Goal: Use online tool/utility: Utilize a website feature to perform a specific function

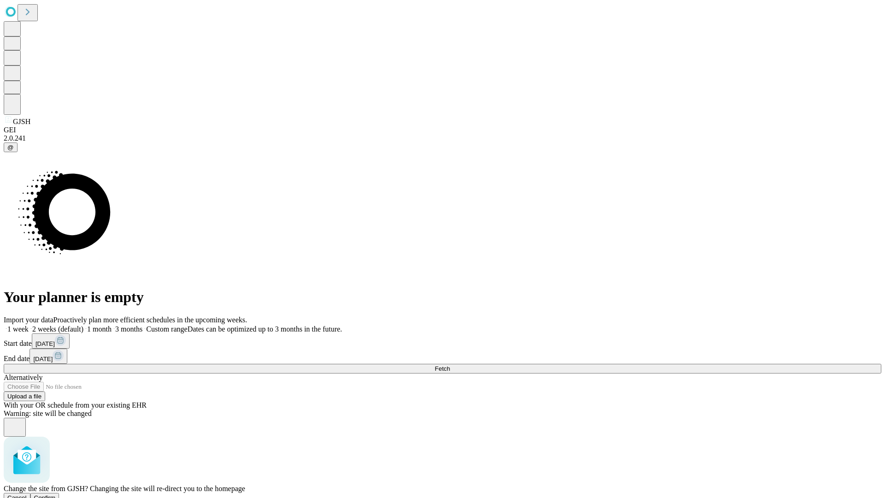
click at [56, 494] on span "Confirm" at bounding box center [45, 497] width 22 height 7
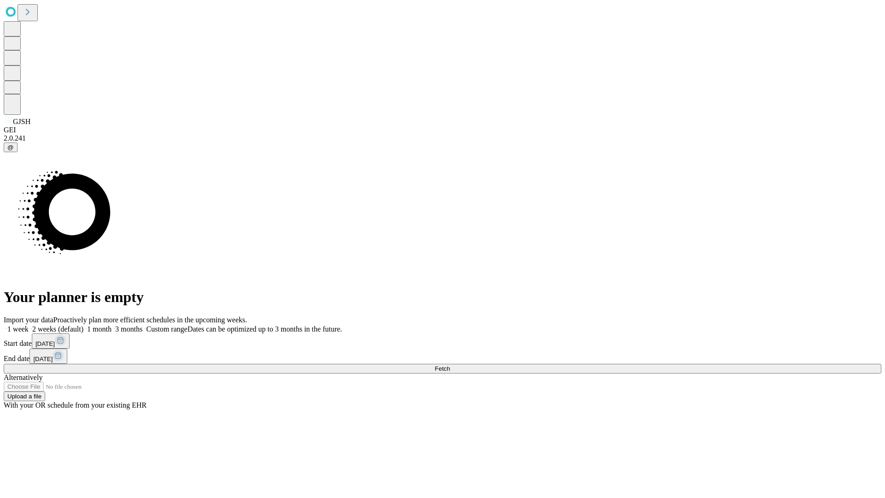
click at [112, 325] on label "1 month" at bounding box center [97, 329] width 28 height 8
click at [450, 365] on span "Fetch" at bounding box center [442, 368] width 15 height 7
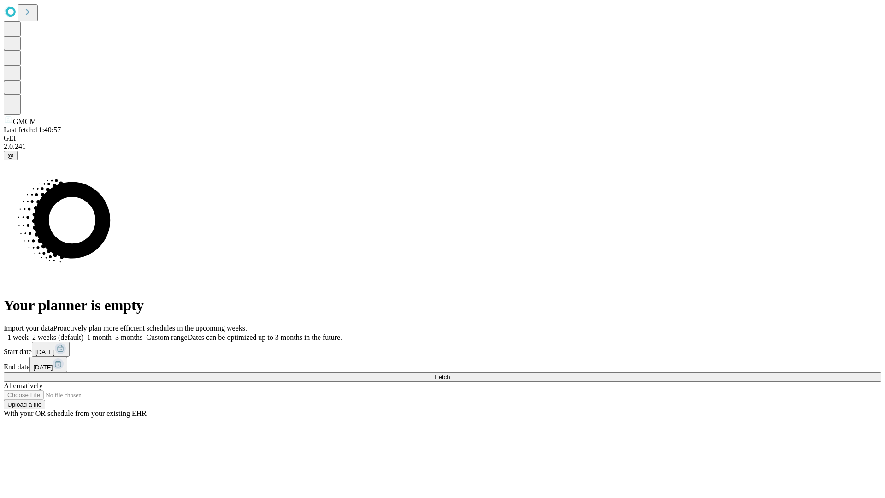
click at [112, 333] on label "1 month" at bounding box center [97, 337] width 28 height 8
click at [450, 373] on span "Fetch" at bounding box center [442, 376] width 15 height 7
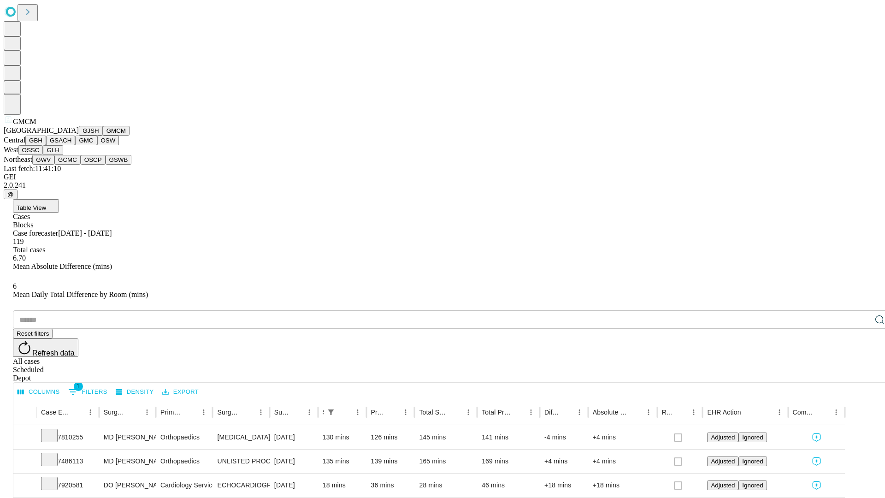
click at [46, 145] on button "GBH" at bounding box center [35, 141] width 21 height 10
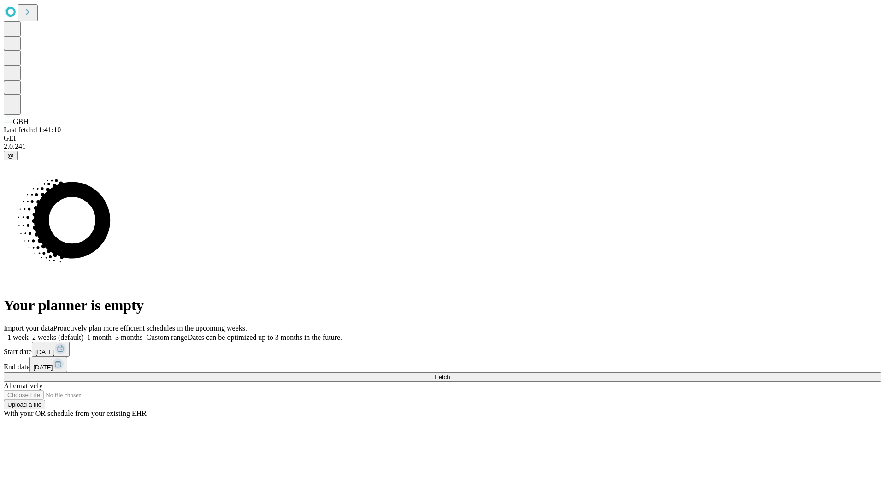
click at [112, 333] on label "1 month" at bounding box center [97, 337] width 28 height 8
click at [450, 373] on span "Fetch" at bounding box center [442, 376] width 15 height 7
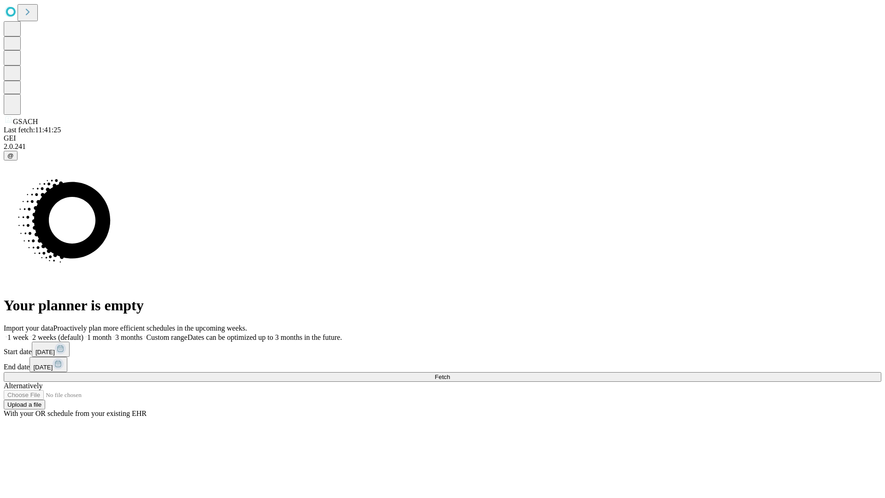
click at [112, 333] on label "1 month" at bounding box center [97, 337] width 28 height 8
click at [450, 373] on span "Fetch" at bounding box center [442, 376] width 15 height 7
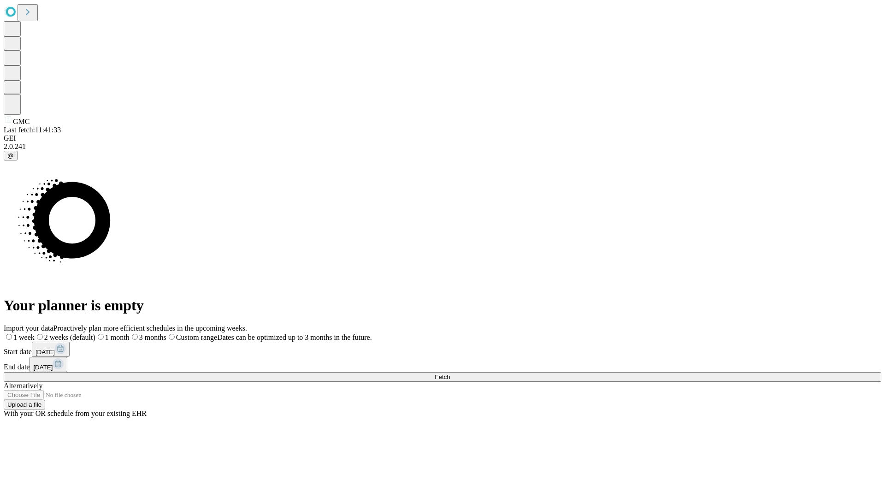
click at [130, 333] on label "1 month" at bounding box center [112, 337] width 34 height 8
click at [450, 373] on span "Fetch" at bounding box center [442, 376] width 15 height 7
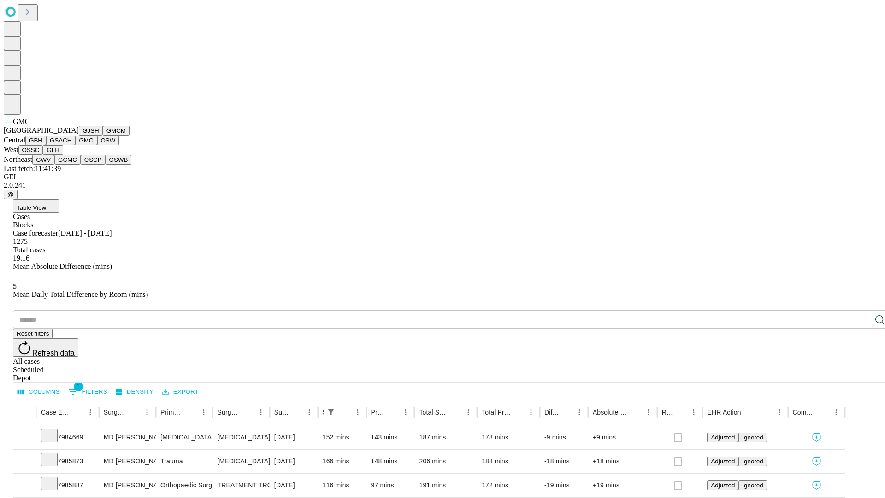
click at [97, 145] on button "OSW" at bounding box center [108, 141] width 22 height 10
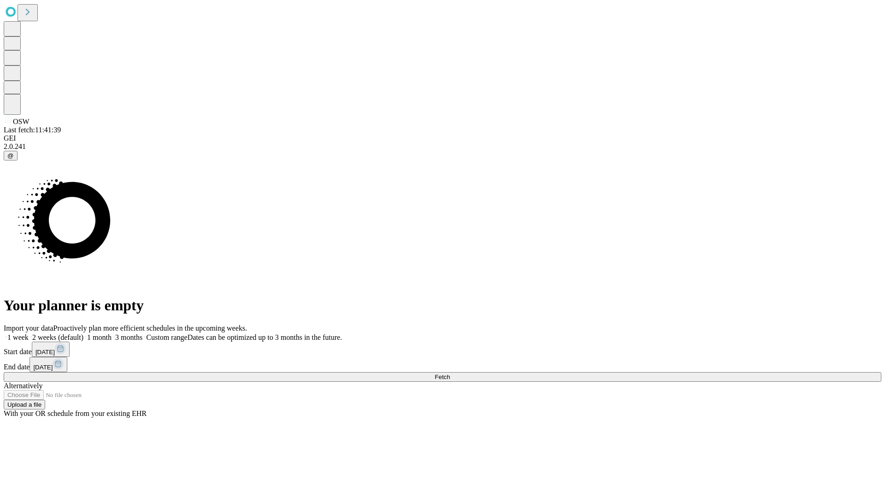
click at [112, 333] on label "1 month" at bounding box center [97, 337] width 28 height 8
click at [450, 373] on span "Fetch" at bounding box center [442, 376] width 15 height 7
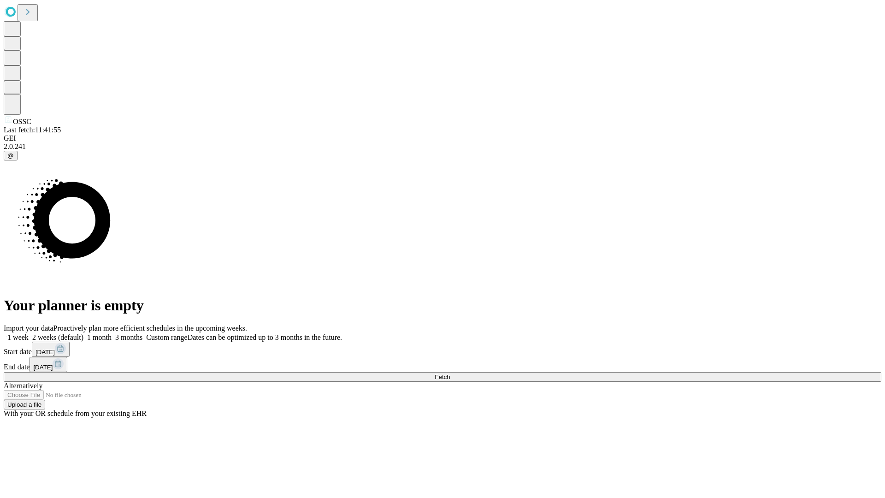
click at [112, 333] on label "1 month" at bounding box center [97, 337] width 28 height 8
click at [450, 373] on span "Fetch" at bounding box center [442, 376] width 15 height 7
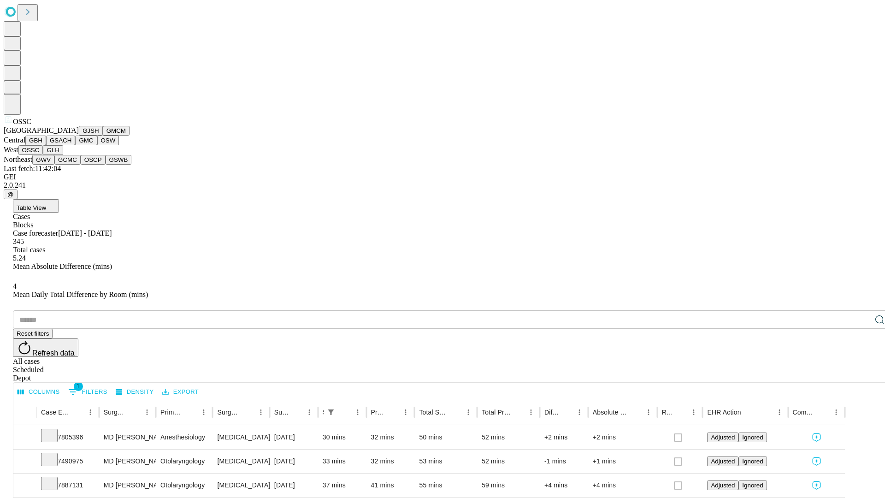
click at [63, 155] on button "GLH" at bounding box center [53, 150] width 20 height 10
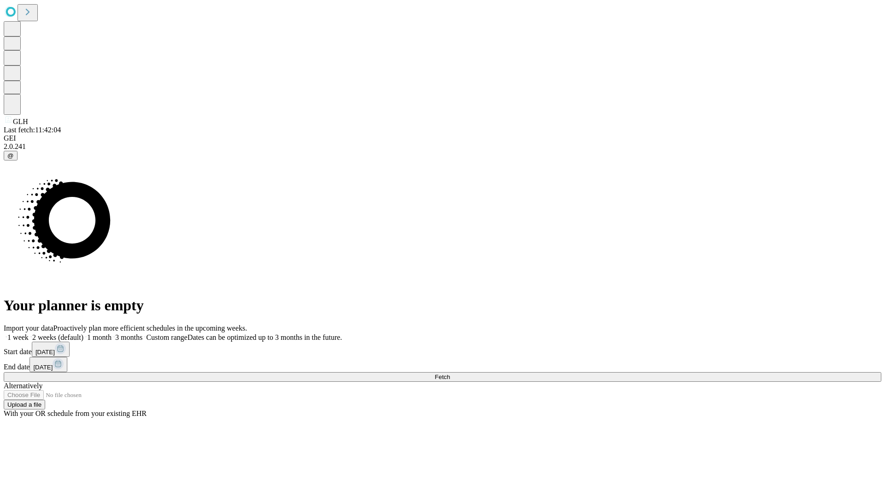
click at [112, 333] on label "1 month" at bounding box center [97, 337] width 28 height 8
click at [450, 373] on span "Fetch" at bounding box center [442, 376] width 15 height 7
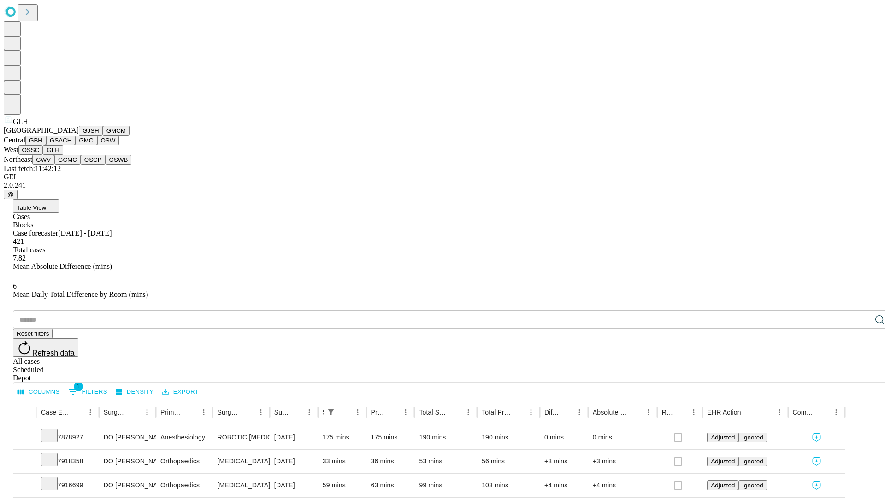
click at [54, 165] on button "GWV" at bounding box center [43, 160] width 22 height 10
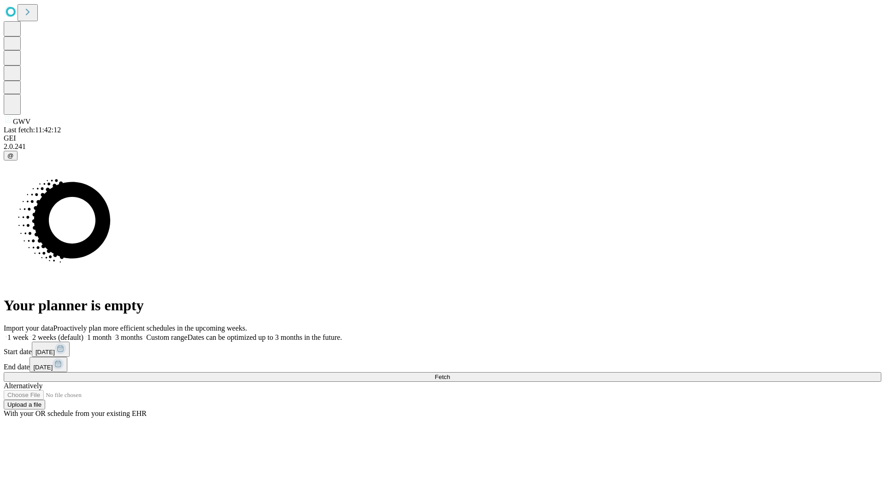
click at [112, 333] on label "1 month" at bounding box center [97, 337] width 28 height 8
click at [450, 373] on span "Fetch" at bounding box center [442, 376] width 15 height 7
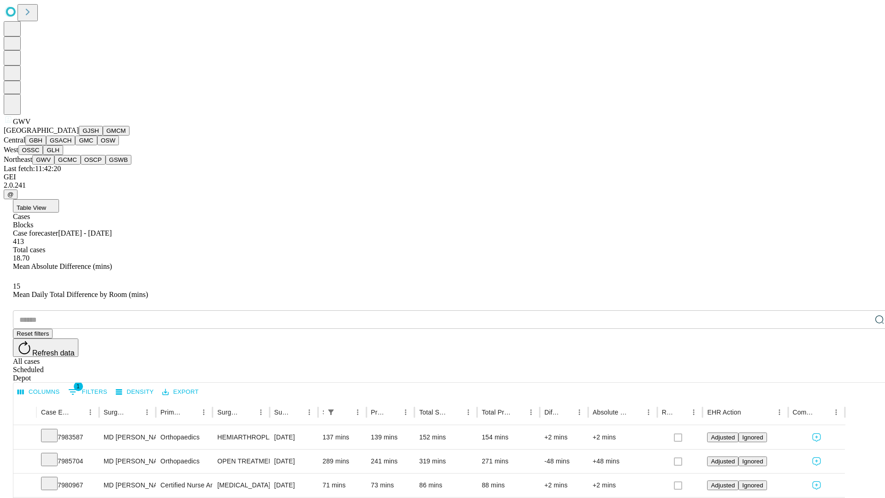
click at [71, 165] on button "GCMC" at bounding box center [67, 160] width 26 height 10
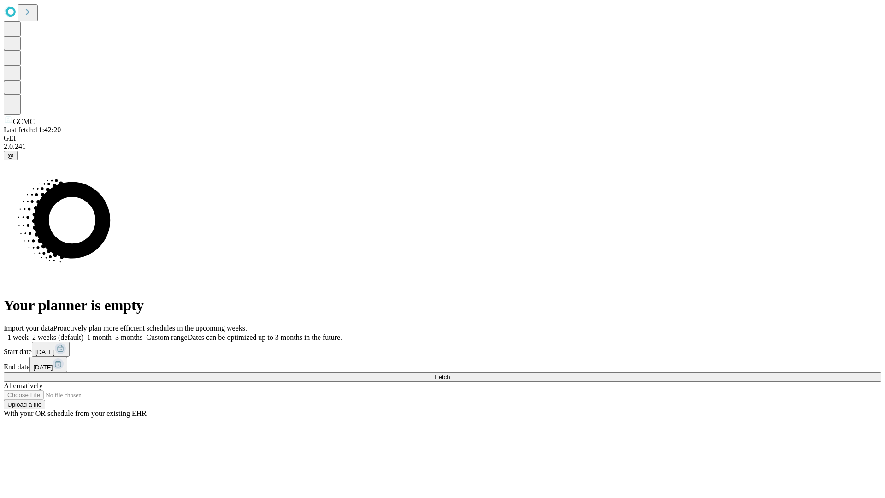
click at [112, 333] on label "1 month" at bounding box center [97, 337] width 28 height 8
click at [450, 373] on span "Fetch" at bounding box center [442, 376] width 15 height 7
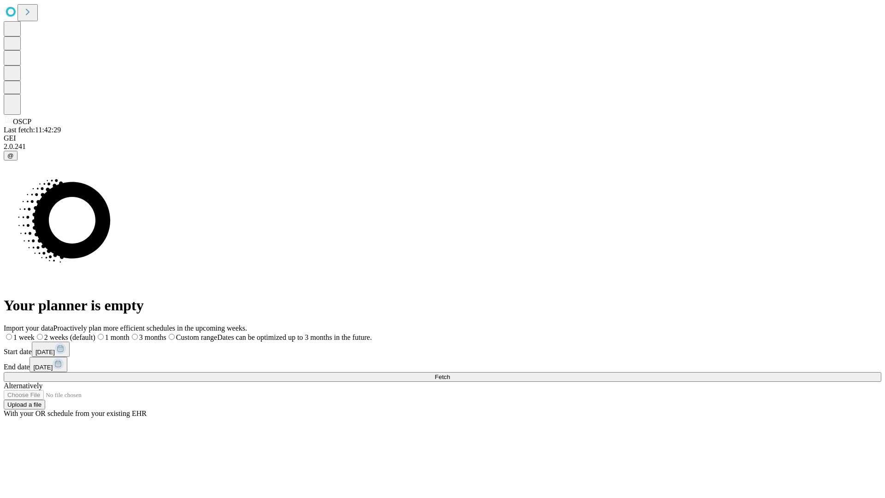
click at [130, 333] on label "1 month" at bounding box center [112, 337] width 34 height 8
click at [450, 373] on span "Fetch" at bounding box center [442, 376] width 15 height 7
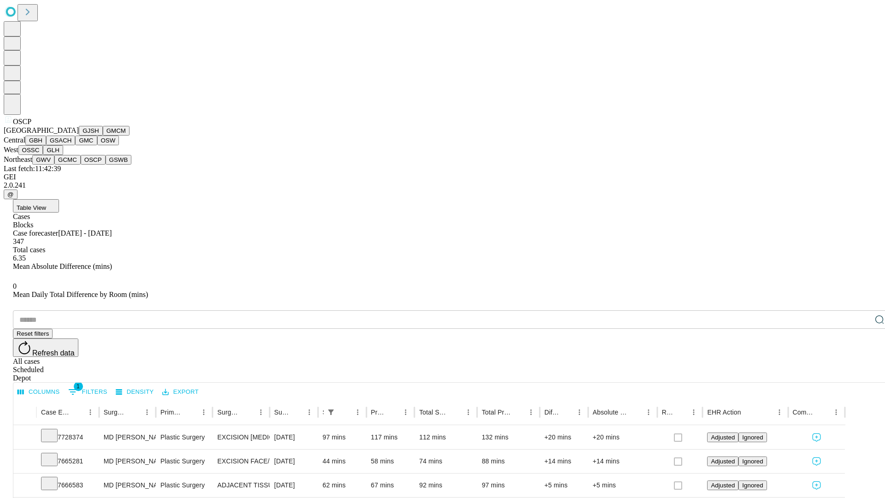
click at [106, 165] on button "GSWB" at bounding box center [119, 160] width 26 height 10
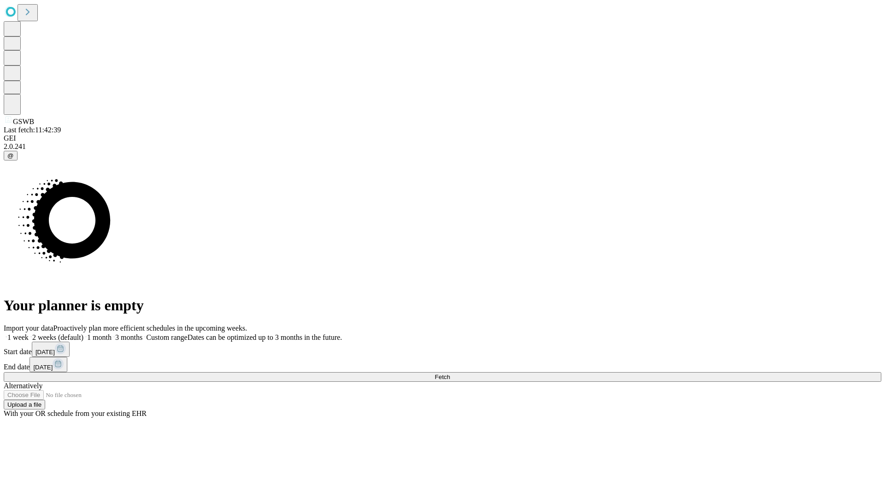
click at [112, 333] on label "1 month" at bounding box center [97, 337] width 28 height 8
click at [450, 373] on span "Fetch" at bounding box center [442, 376] width 15 height 7
